Goal: Task Accomplishment & Management: Manage account settings

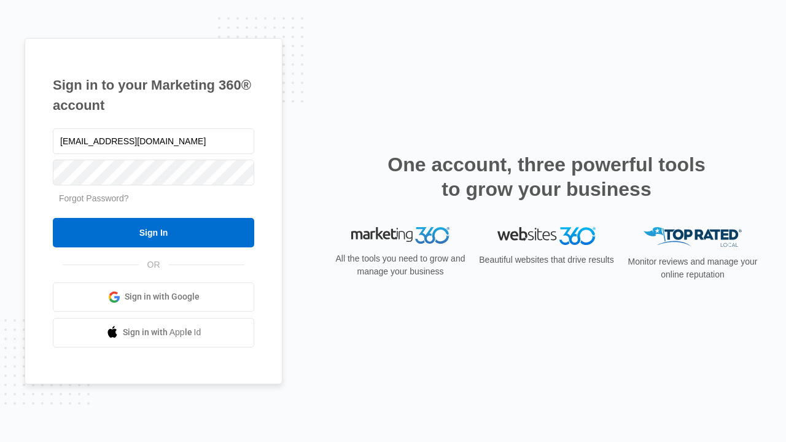
type input "[EMAIL_ADDRESS][DOMAIN_NAME]"
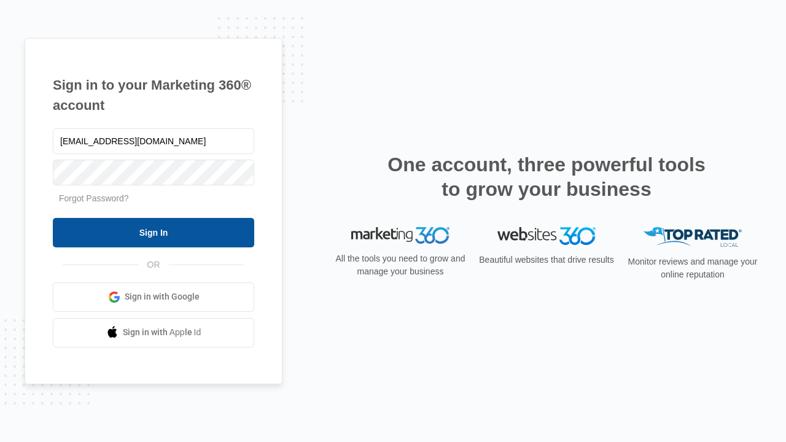
click at [154, 232] on input "Sign In" at bounding box center [154, 232] width 202 height 29
